Goal: Communication & Community: Share content

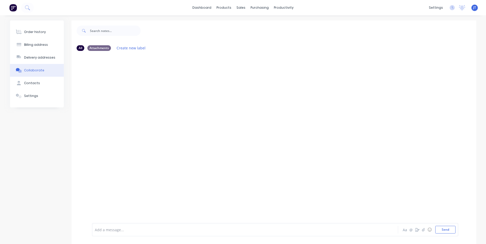
click at [156, 125] on div at bounding box center [273, 138] width 405 height 167
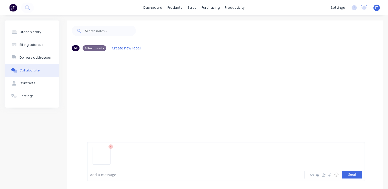
click at [355, 174] on button "Send" at bounding box center [351, 175] width 20 height 8
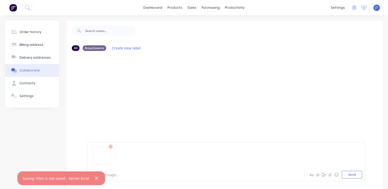
click at [96, 177] on button "button" at bounding box center [96, 178] width 6 height 6
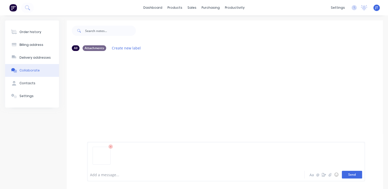
click at [349, 173] on button "Send" at bounding box center [351, 175] width 20 height 8
click at [355, 174] on button "Send" at bounding box center [351, 175] width 20 height 8
click at [316, 110] on div "JT You 03:45pm [DATE] Fleetwood - Order of Priority.png Labels Auto-attach to n…" at bounding box center [225, 111] width 316 height 112
click at [308, 106] on div "JT You 03:45pm [DATE] Fleetwood - Order of Priority.png Labels Auto-attach to n…" at bounding box center [225, 86] width 316 height 46
click at [287, 91] on div "JT You 03:45pm [DATE] Fleetwood - Order of Priority.png Labels Auto-attach to n…" at bounding box center [225, 86] width 316 height 46
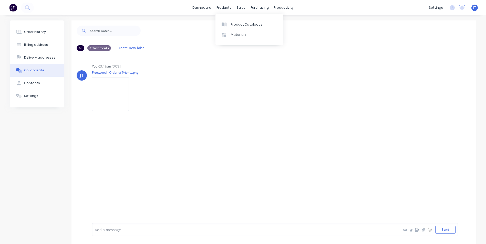
click at [330, 148] on div "JT You 03:45pm [DATE] Fleetwood - Order of Priority.png Labels Auto-attach to n…" at bounding box center [273, 138] width 405 height 167
drag, startPoint x: 273, startPoint y: 100, endPoint x: 270, endPoint y: 100, distance: 3.3
click at [273, 100] on div "JT You 03:45pm [DATE] Fleetwood - Order of Priority.png Labels Auto-attach to n…" at bounding box center [273, 86] width 405 height 46
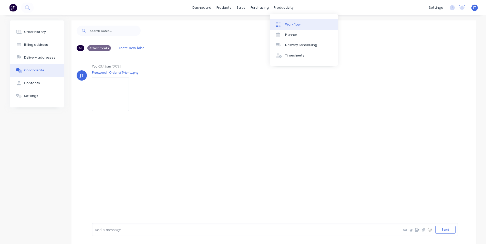
click at [287, 24] on div "Workflow" at bounding box center [292, 24] width 15 height 5
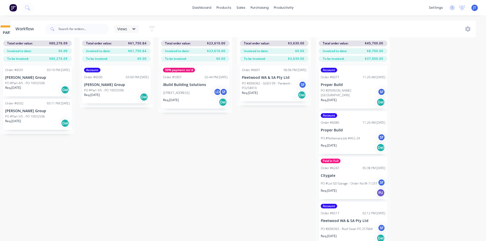
scroll to position [22, 799]
click at [353, 173] on p "Citygate" at bounding box center [353, 175] width 65 height 4
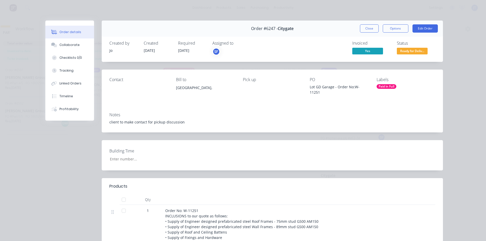
click at [55, 189] on div "Order #6247 - Citygate Close Options Edit Order Created by Jo Created [DATE] Re…" at bounding box center [244, 180] width 398 height 320
click at [368, 29] on button "Close" at bounding box center [369, 28] width 19 height 8
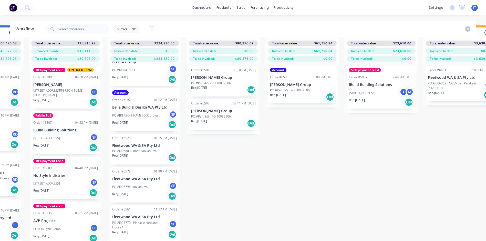
scroll to position [22, 613]
click at [337, 189] on div "Submitted 4 Status colour #273444 hex #273444 Save Cancel Summaries Total order…" at bounding box center [33, 132] width 1300 height 215
